Goal: Check status: Check status

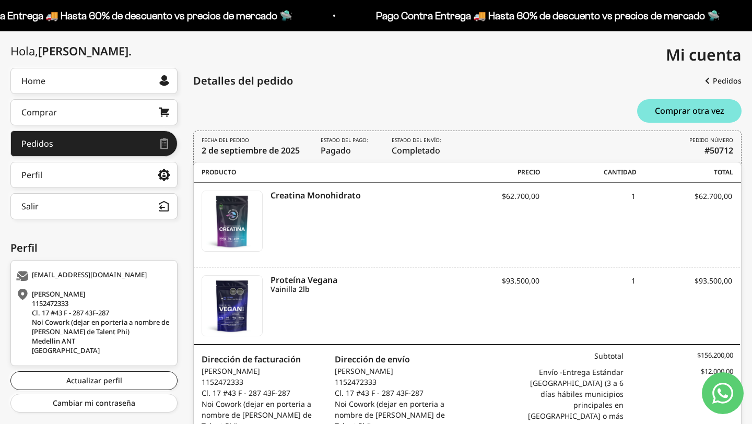
scroll to position [100, 0]
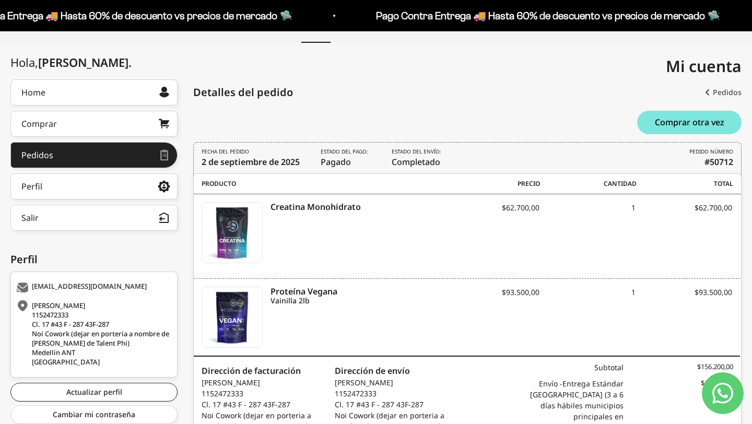
click at [719, 87] on link "Pedidos" at bounding box center [723, 92] width 37 height 19
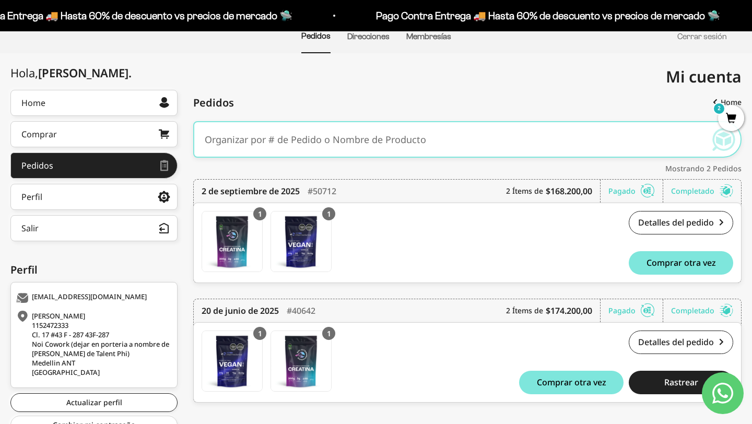
scroll to position [134, 0]
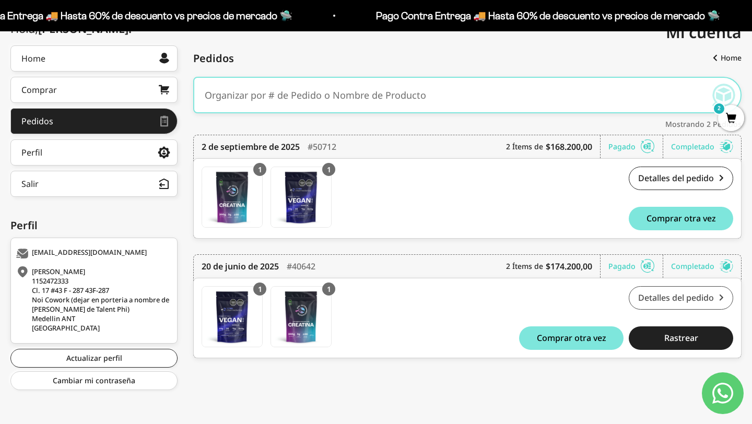
click at [677, 301] on link "Detalles del pedido" at bounding box center [681, 298] width 104 height 24
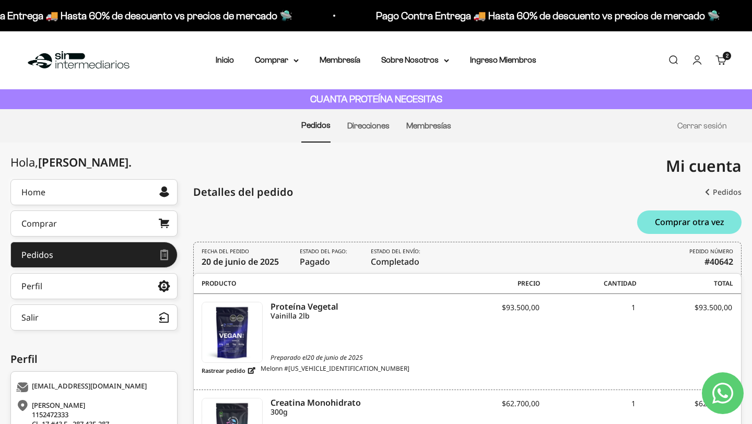
click at [727, 192] on link "Pedidos" at bounding box center [723, 192] width 37 height 19
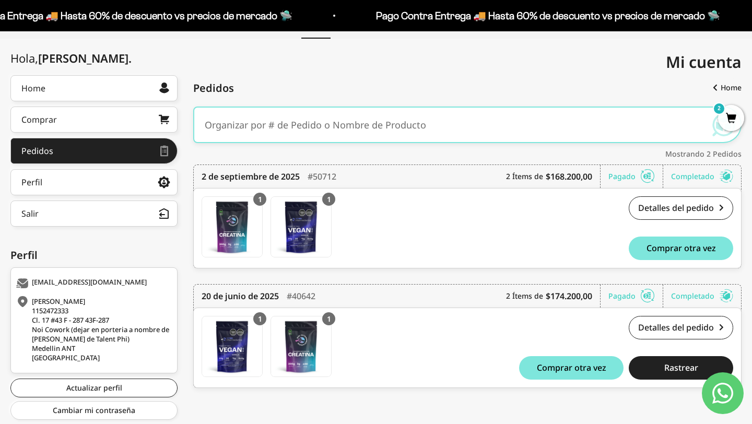
scroll to position [106, 0]
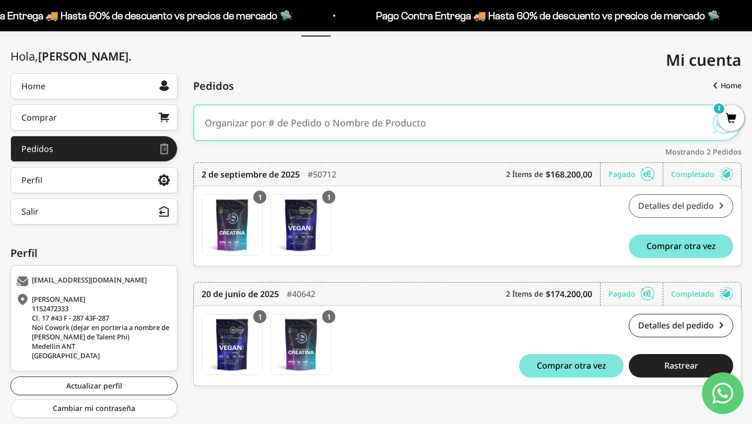
click at [685, 202] on link "Detalles del pedido" at bounding box center [681, 206] width 104 height 24
